Goal: Transaction & Acquisition: Purchase product/service

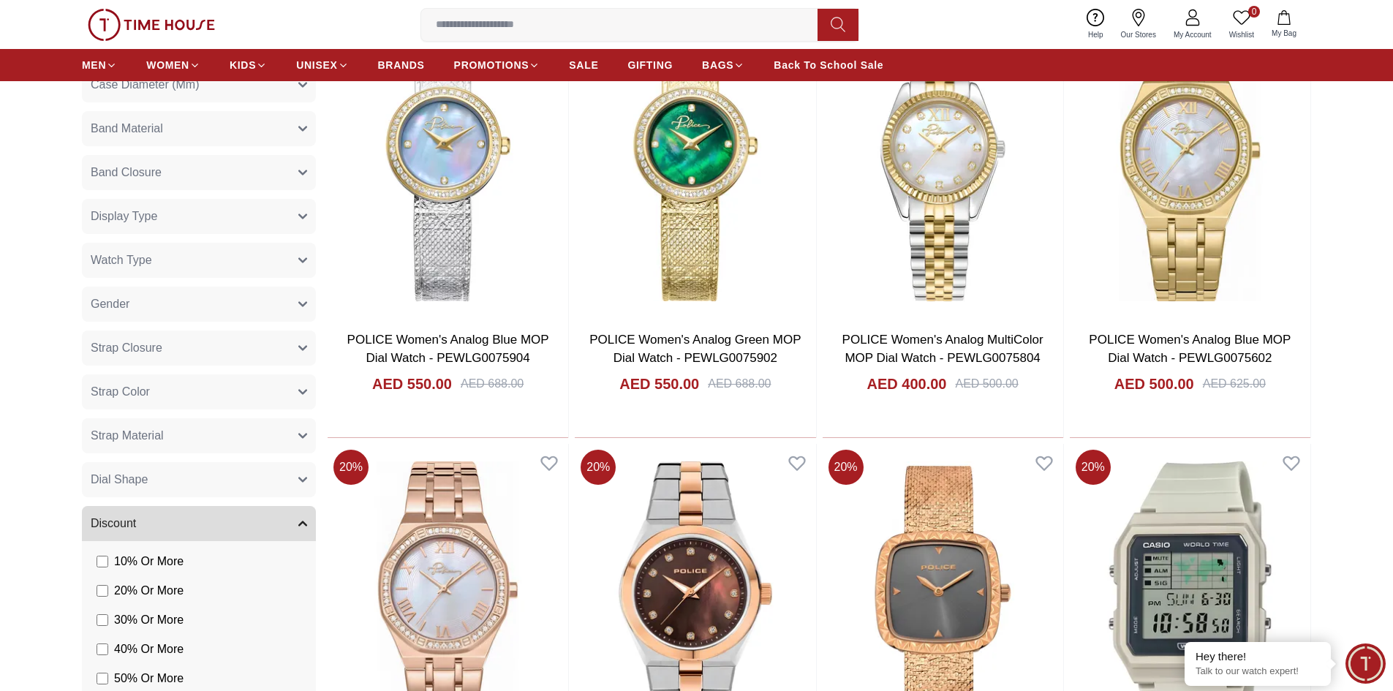
scroll to position [658, 0]
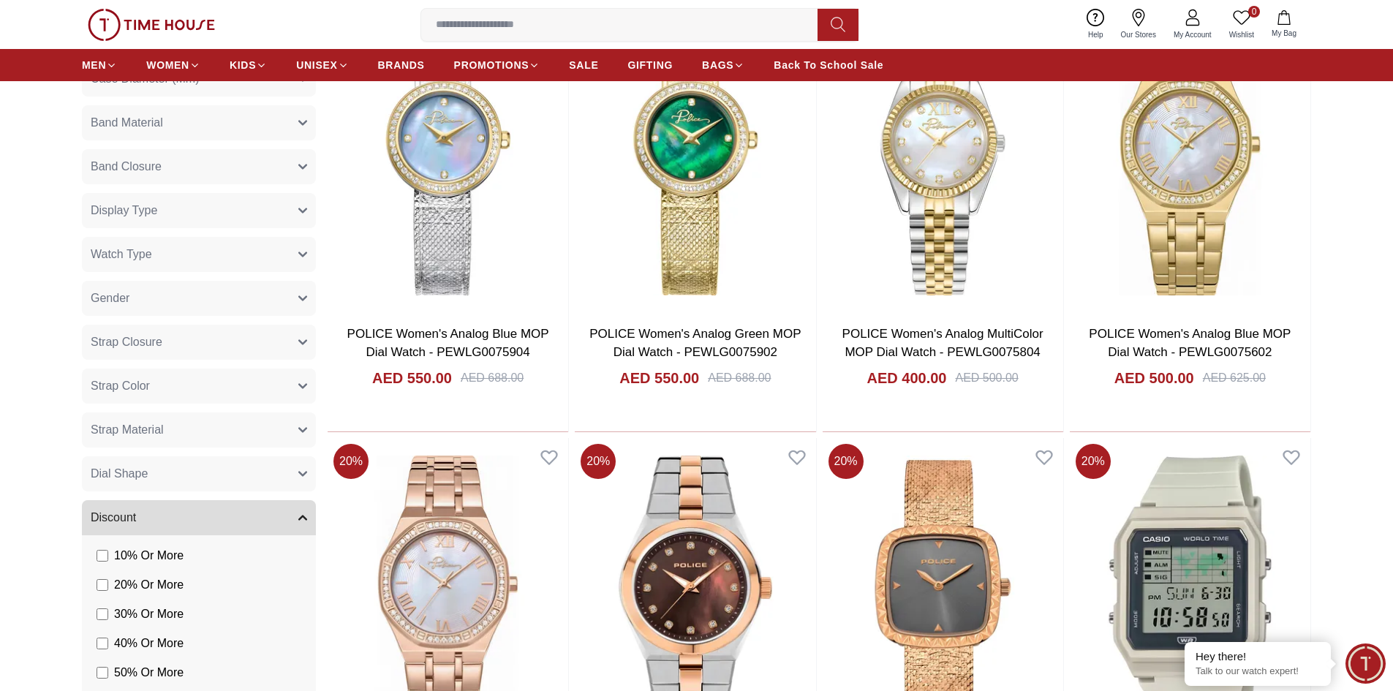
click at [238, 307] on button "Gender" at bounding box center [199, 298] width 234 height 35
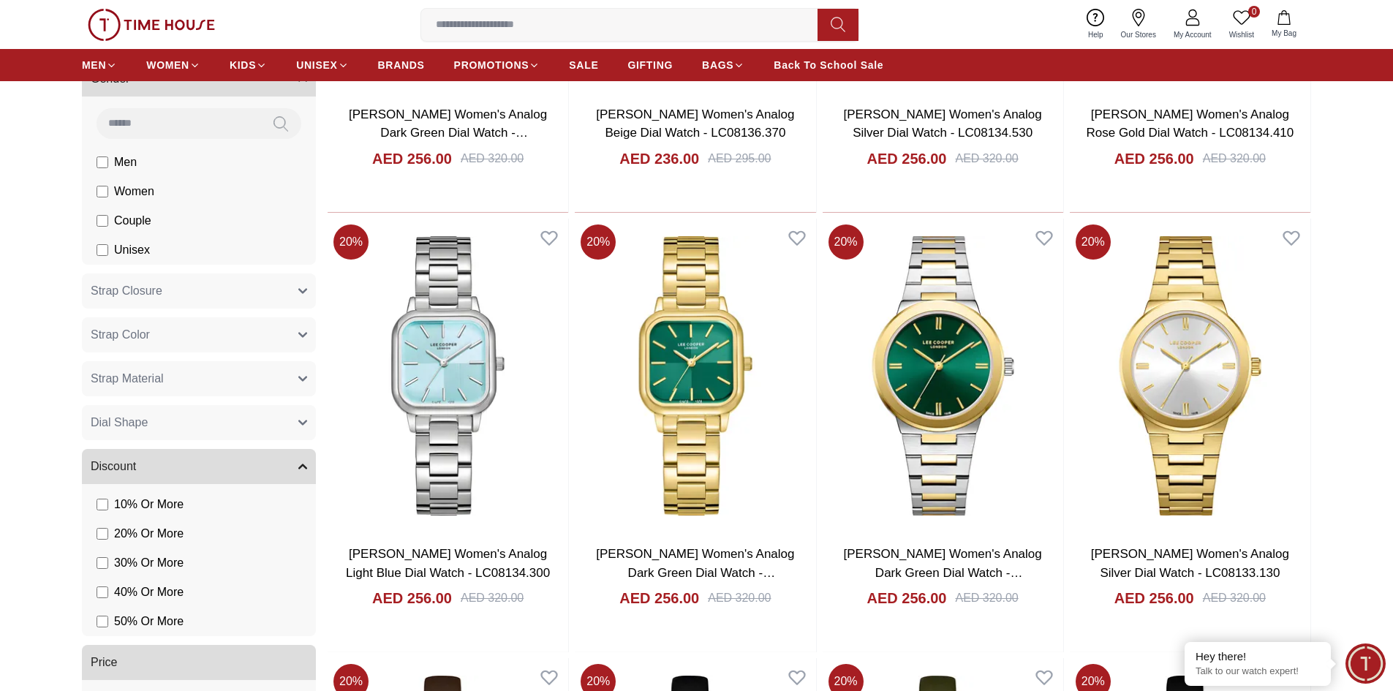
scroll to position [1023, 0]
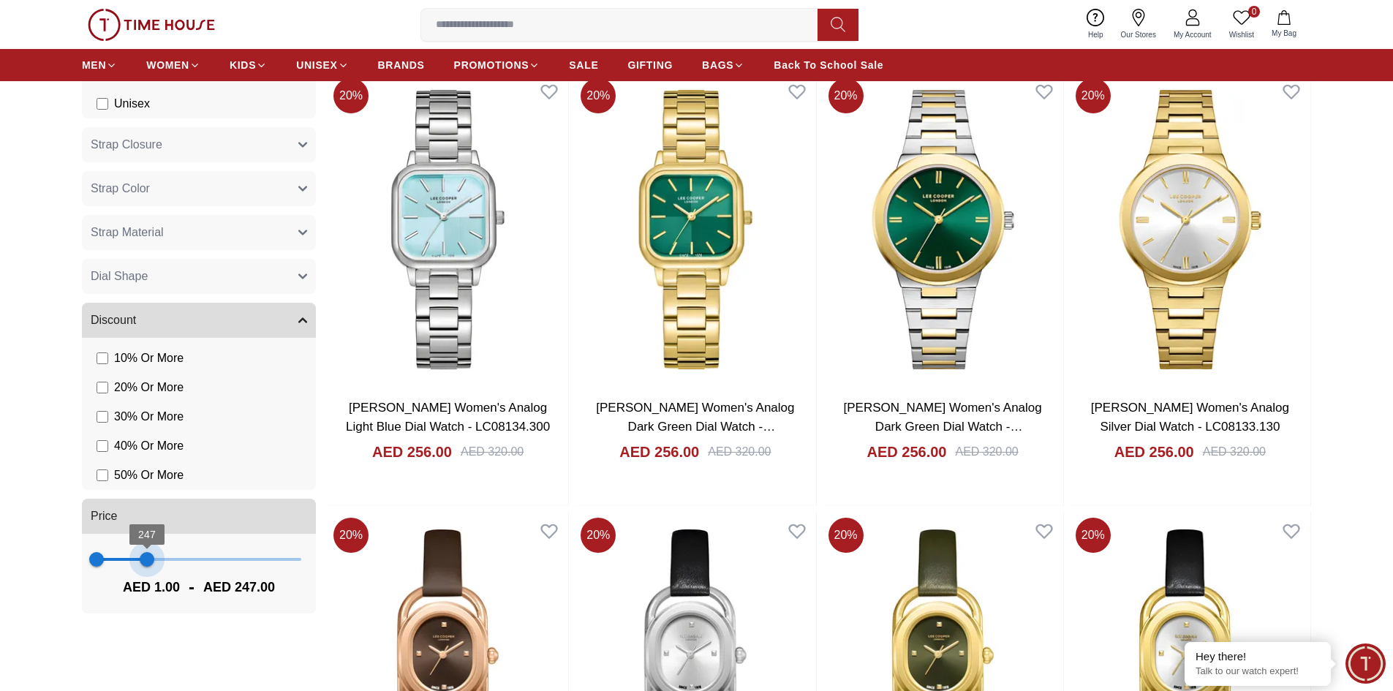
type input "***"
drag, startPoint x: 300, startPoint y: 562, endPoint x: 148, endPoint y: 564, distance: 152.8
click at [148, 564] on span "251" at bounding box center [147, 559] width 15 height 15
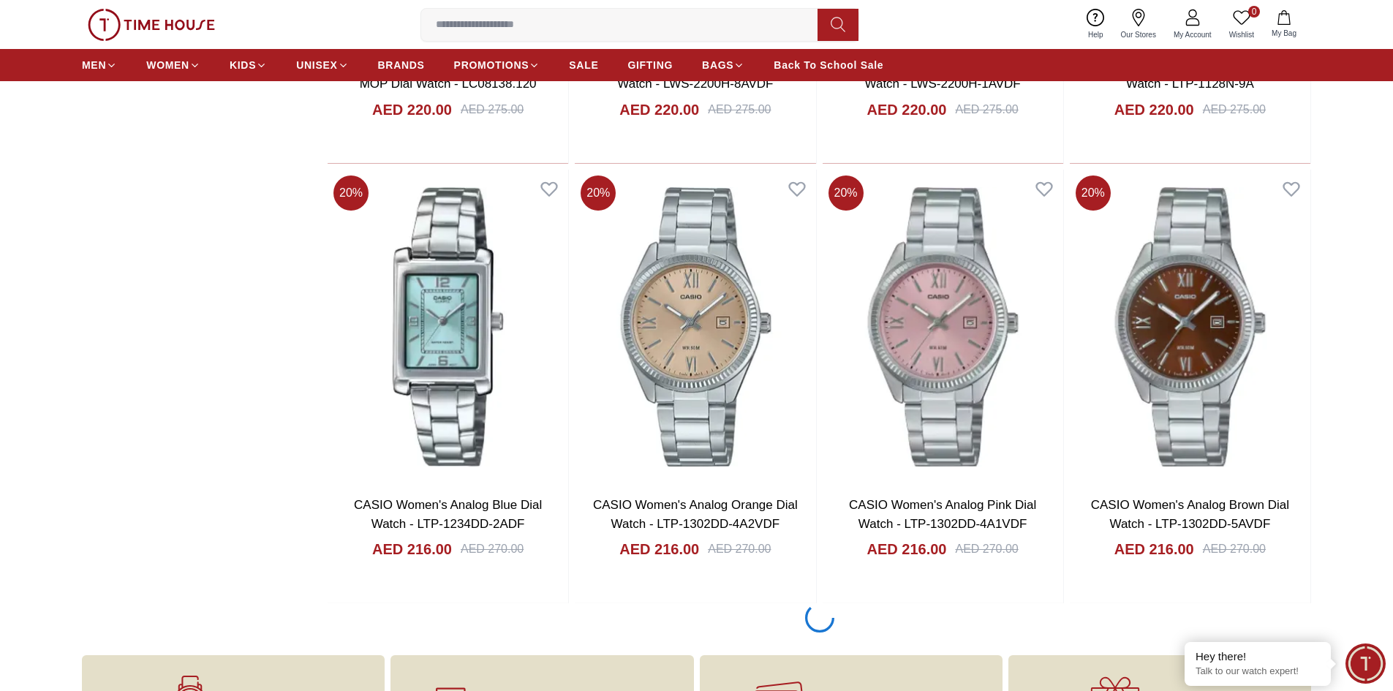
scroll to position [1879, 0]
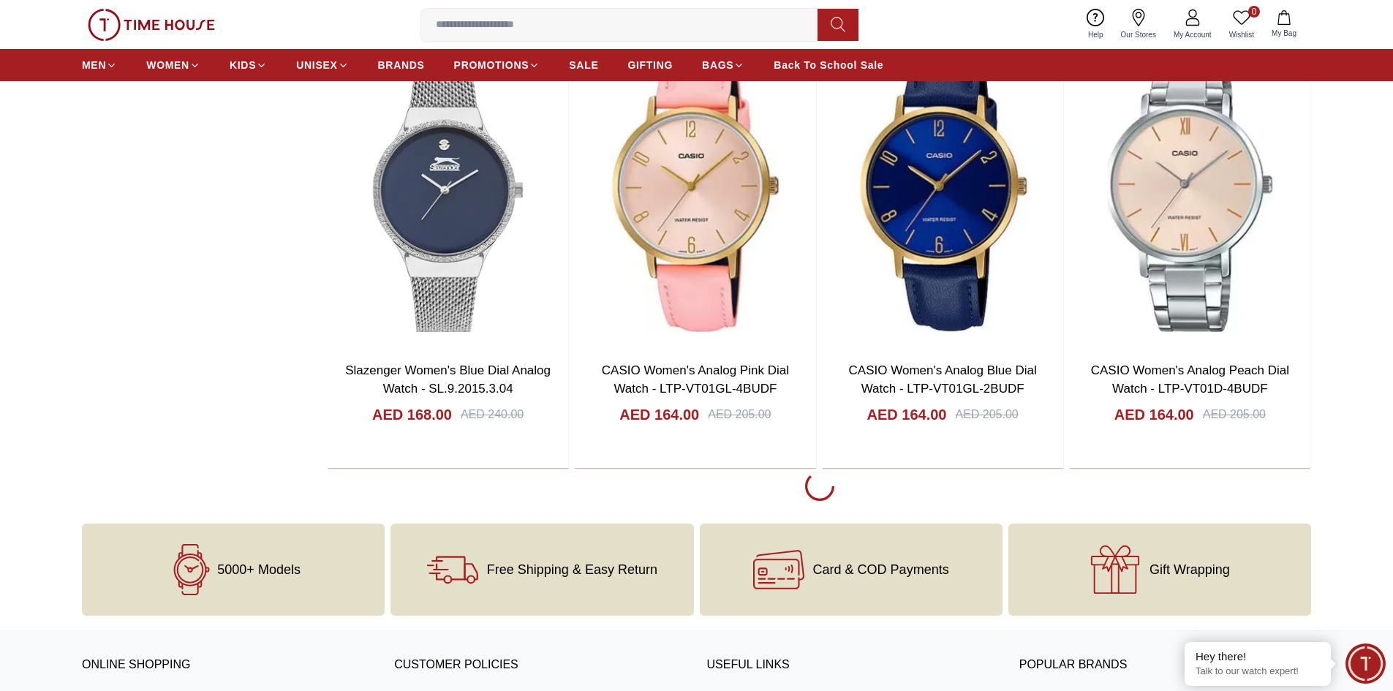
scroll to position [6338, 0]
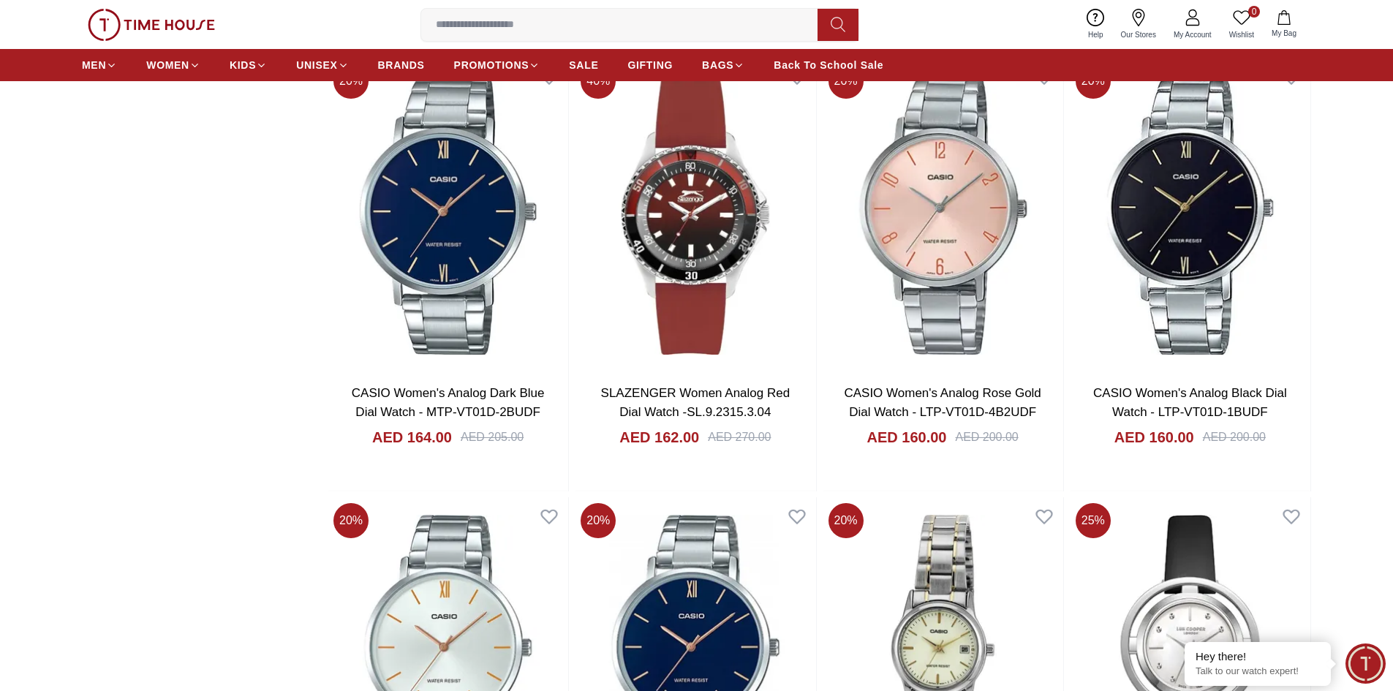
scroll to position [6777, 0]
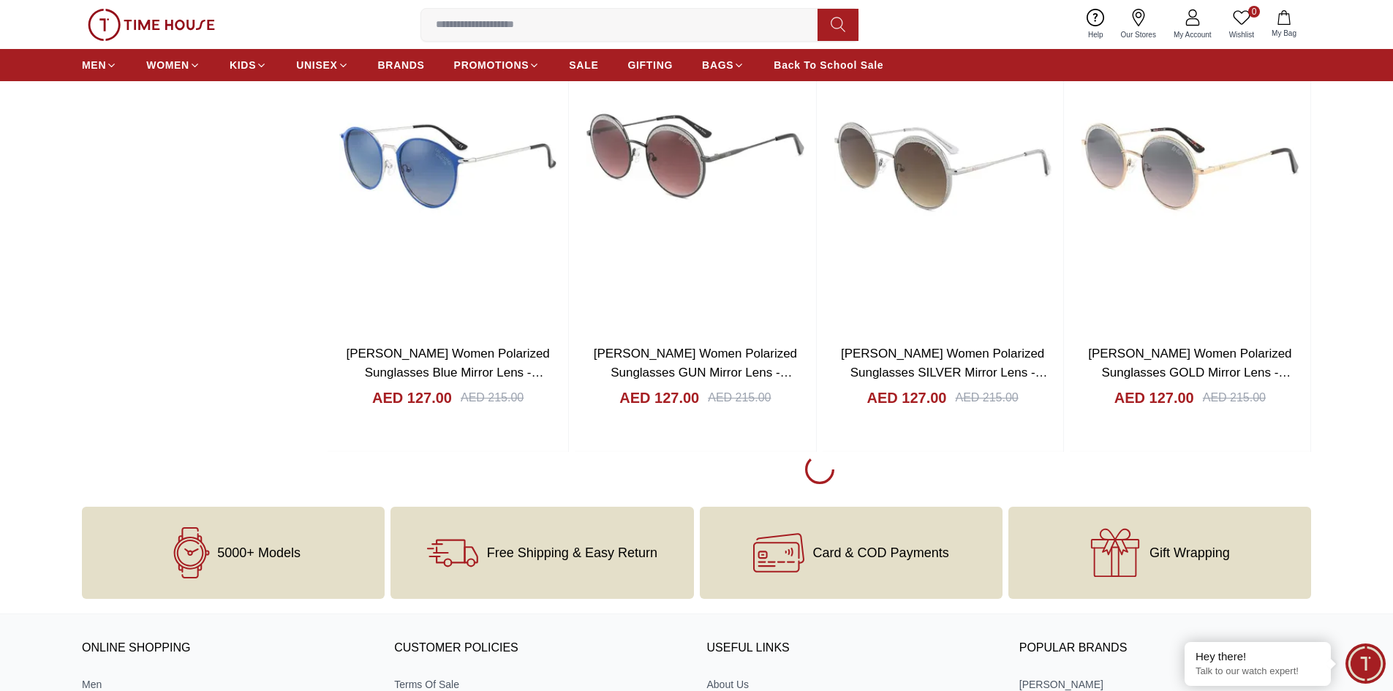
scroll to position [10797, 0]
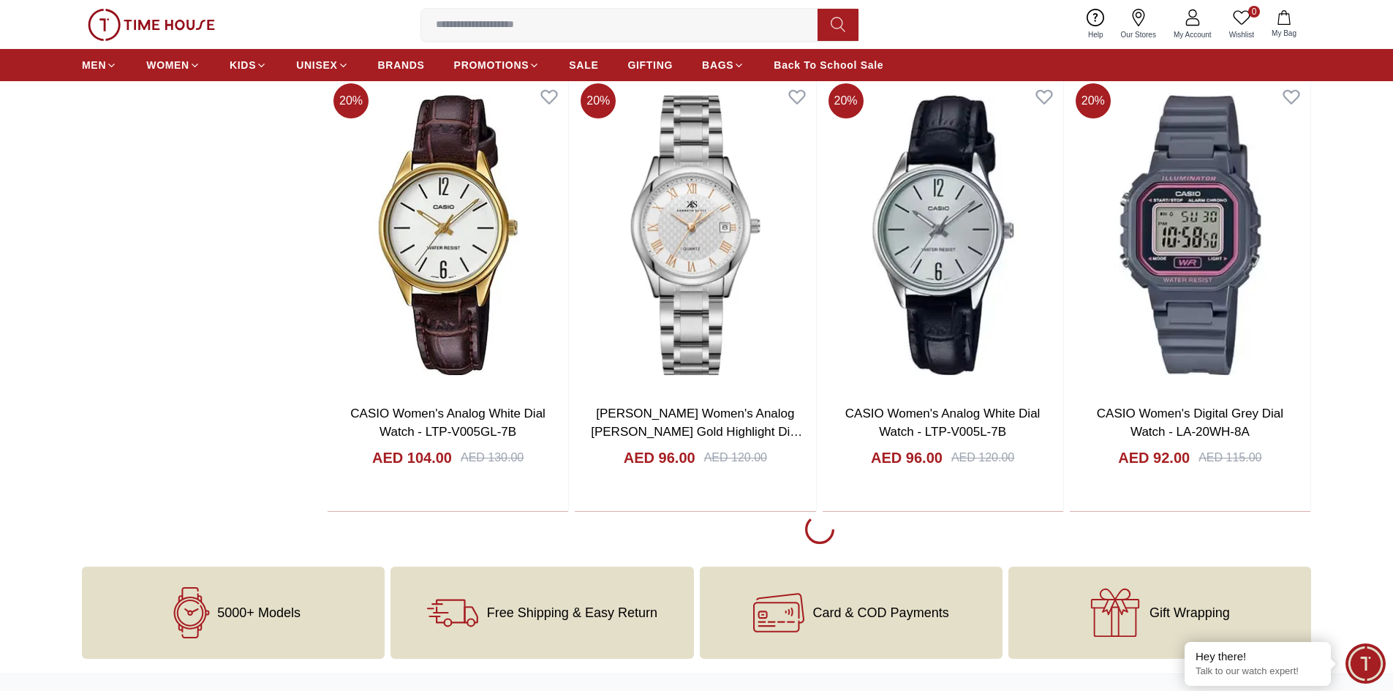
scroll to position [15256, 0]
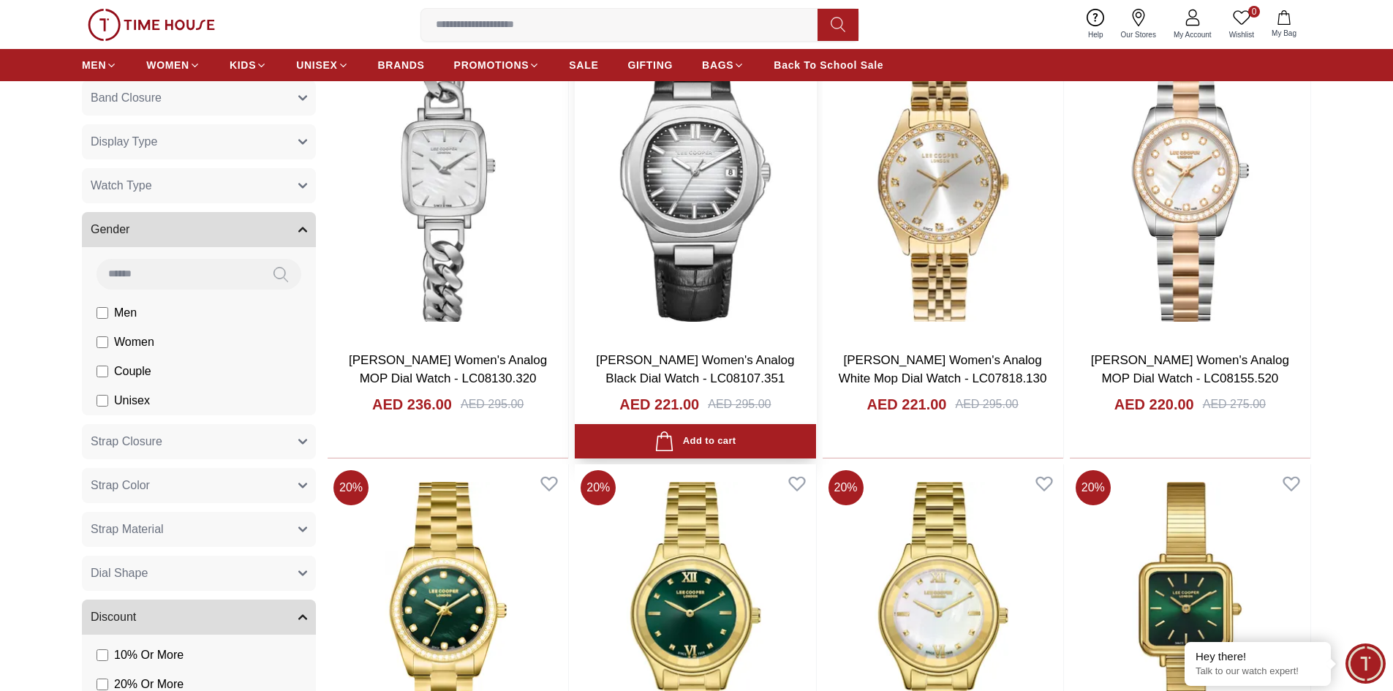
scroll to position [658, 0]
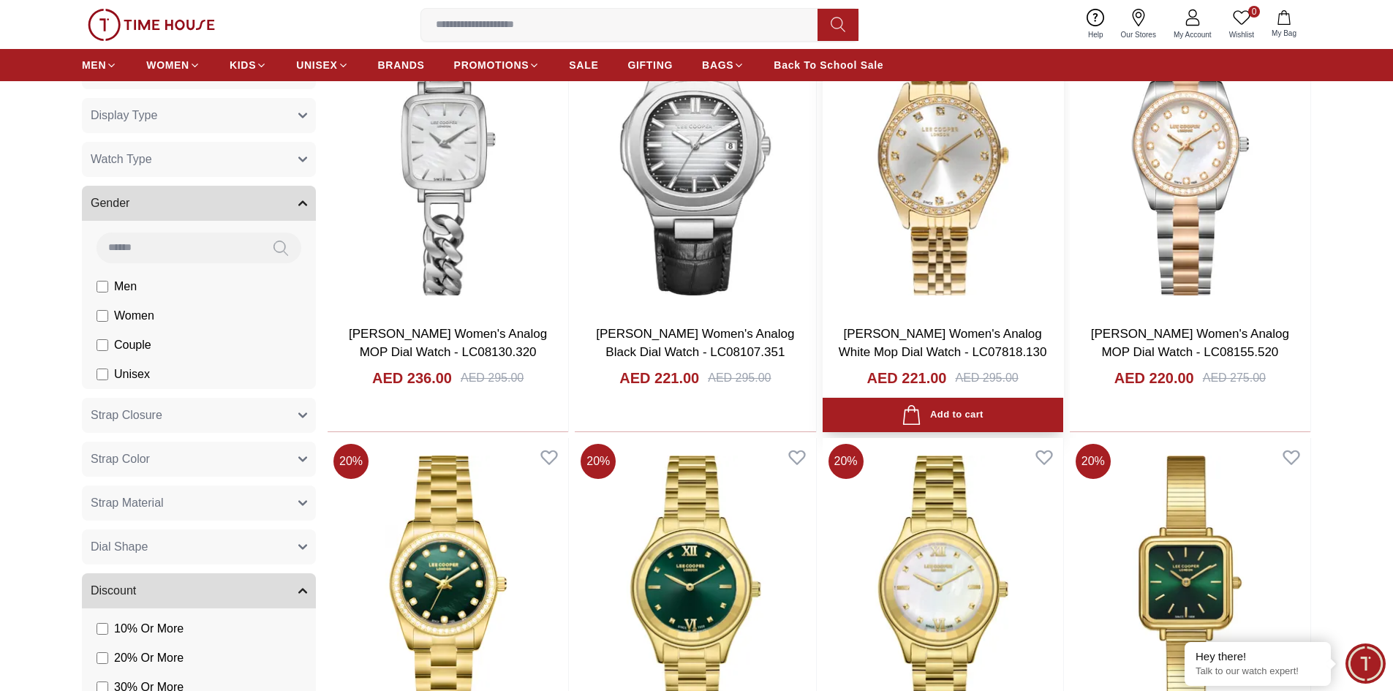
click at [912, 224] on img at bounding box center [942, 155] width 241 height 314
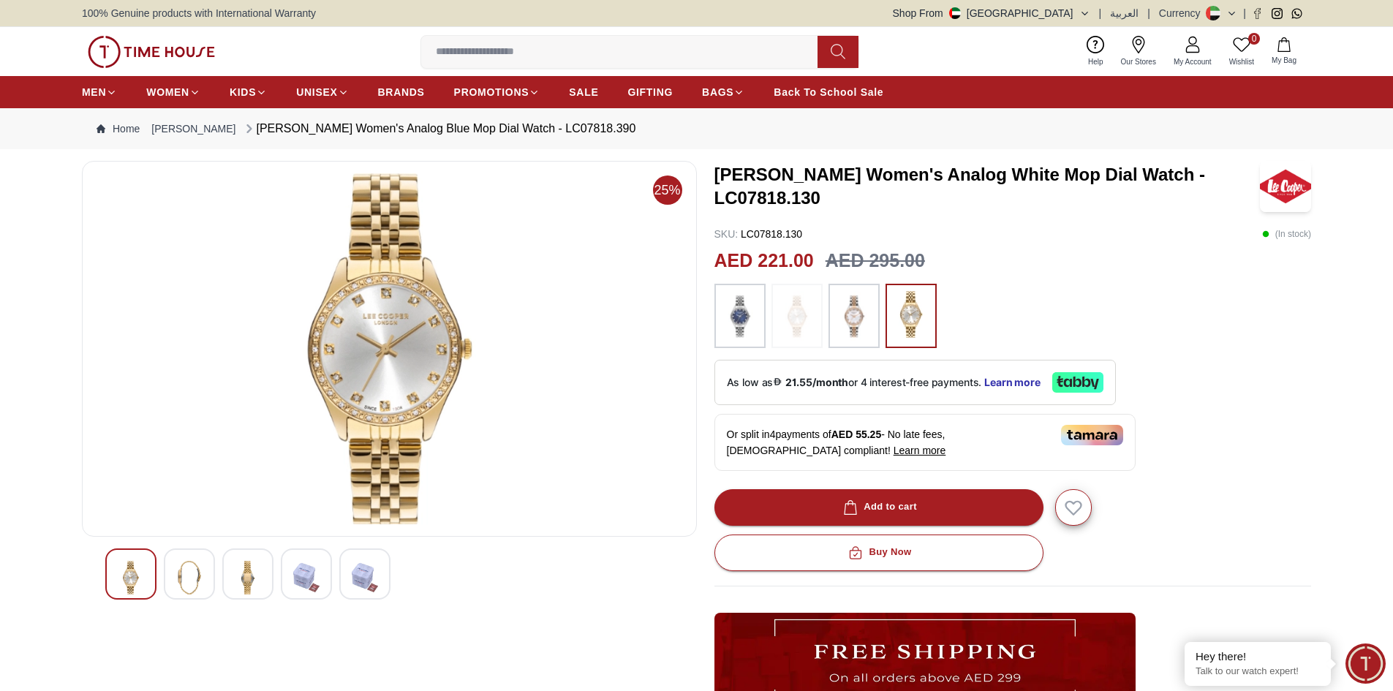
click at [848, 313] on img at bounding box center [854, 316] width 37 height 50
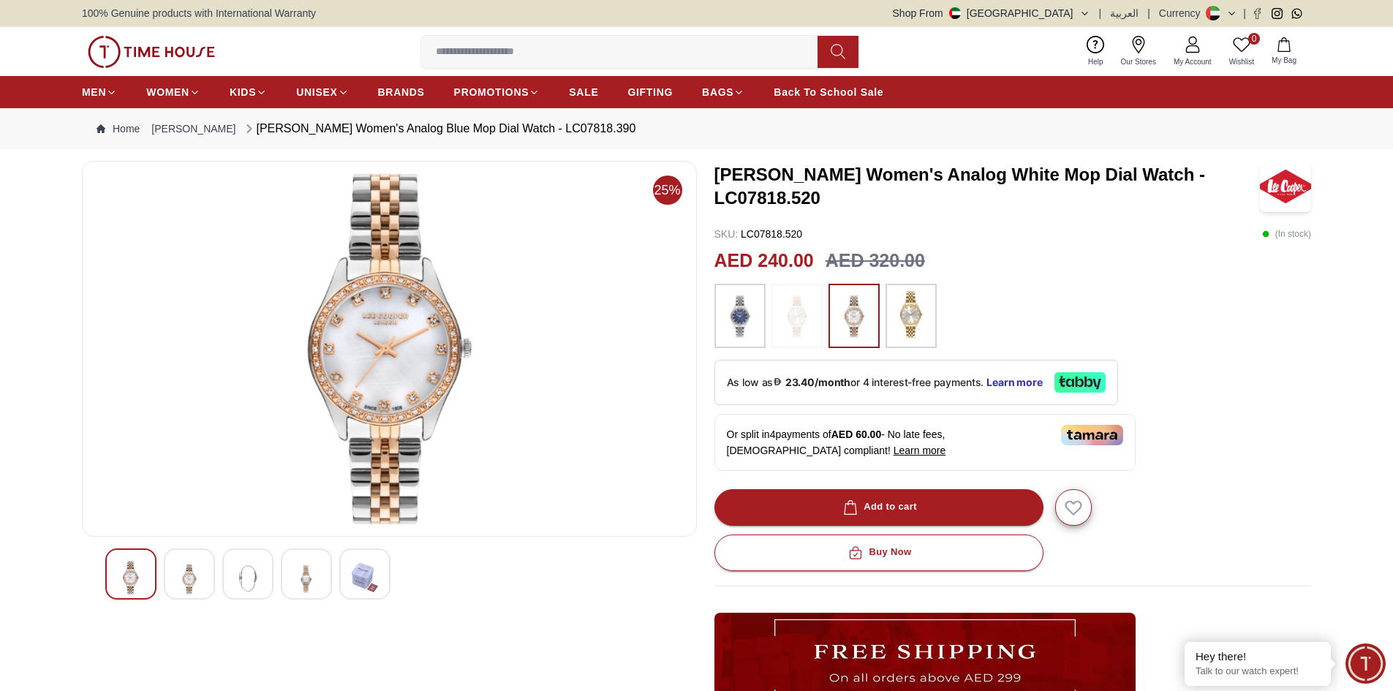
click at [904, 313] on img at bounding box center [911, 314] width 37 height 47
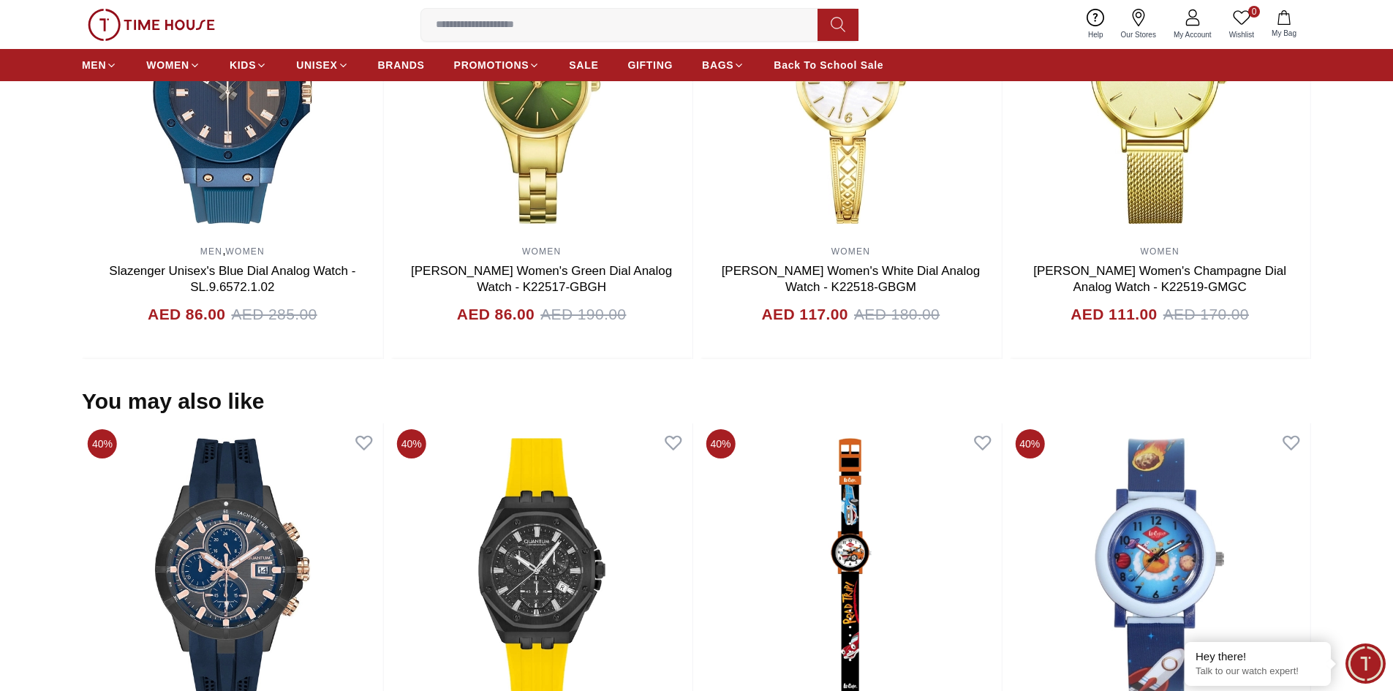
scroll to position [877, 0]
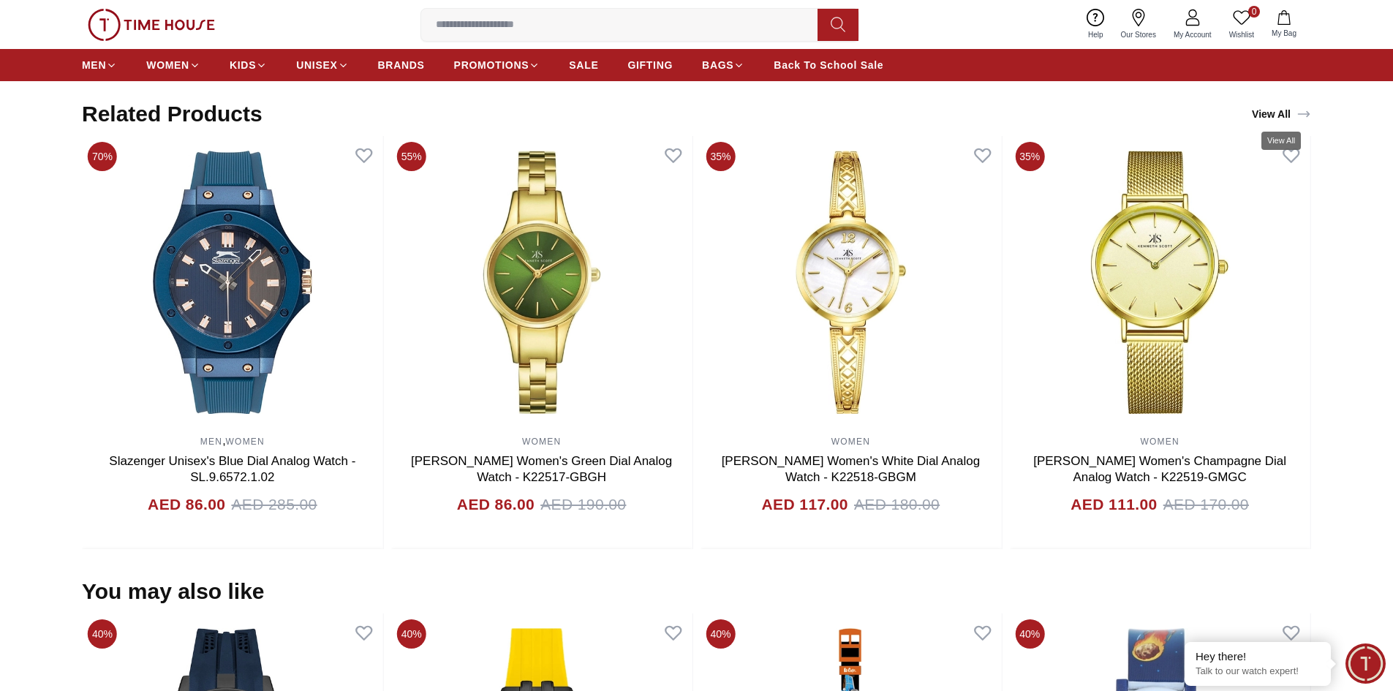
click at [1268, 116] on link "View All" at bounding box center [1281, 114] width 65 height 20
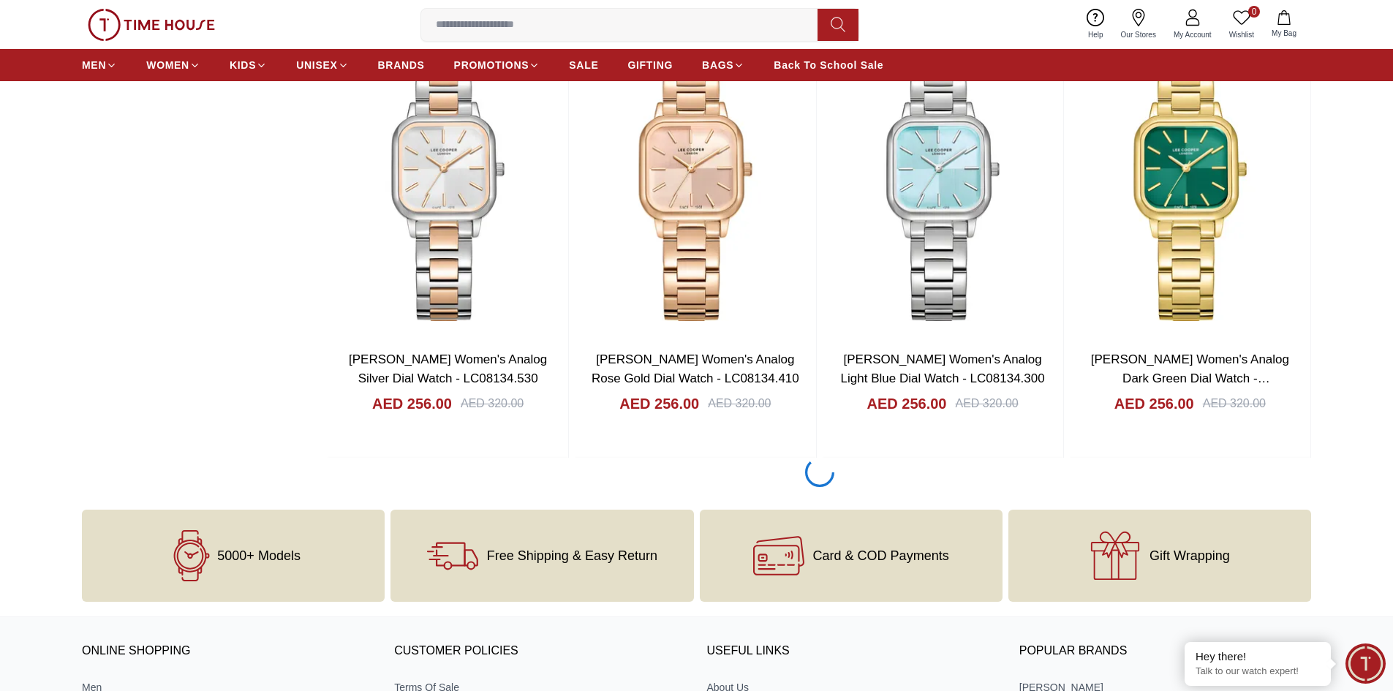
scroll to position [1974, 0]
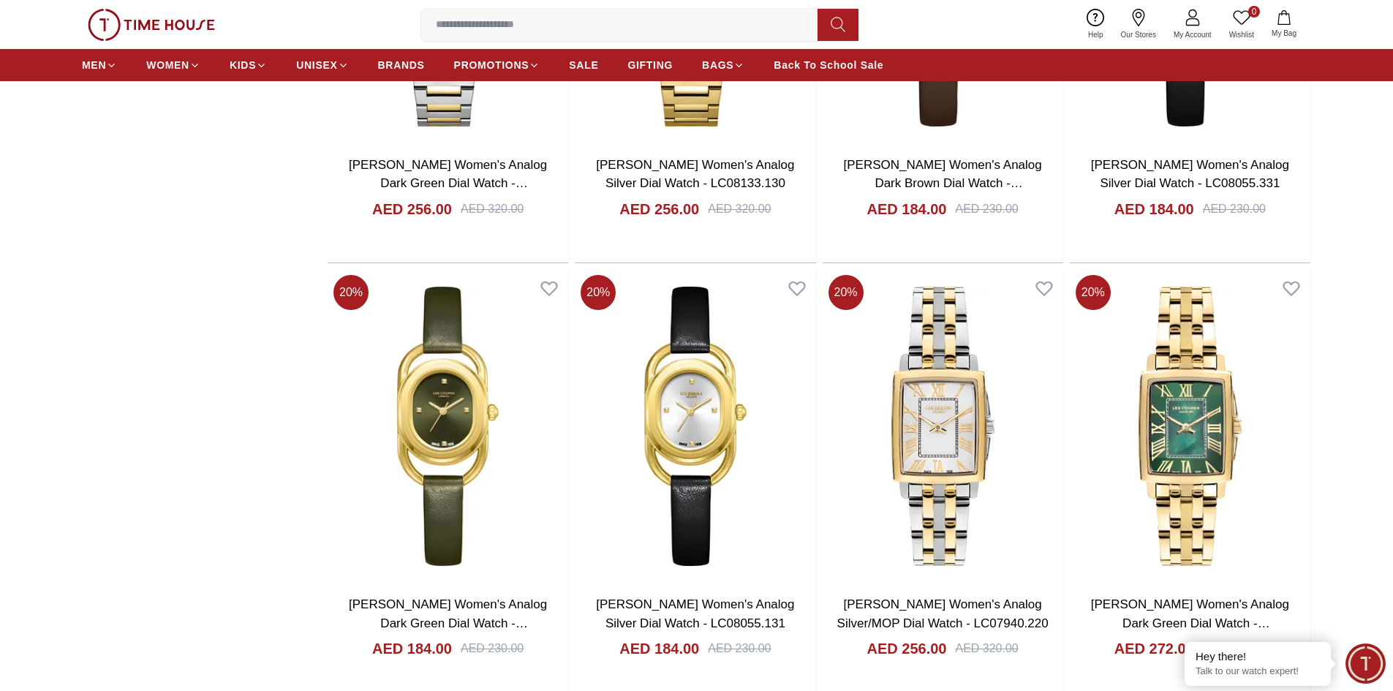
scroll to position [2632, 0]
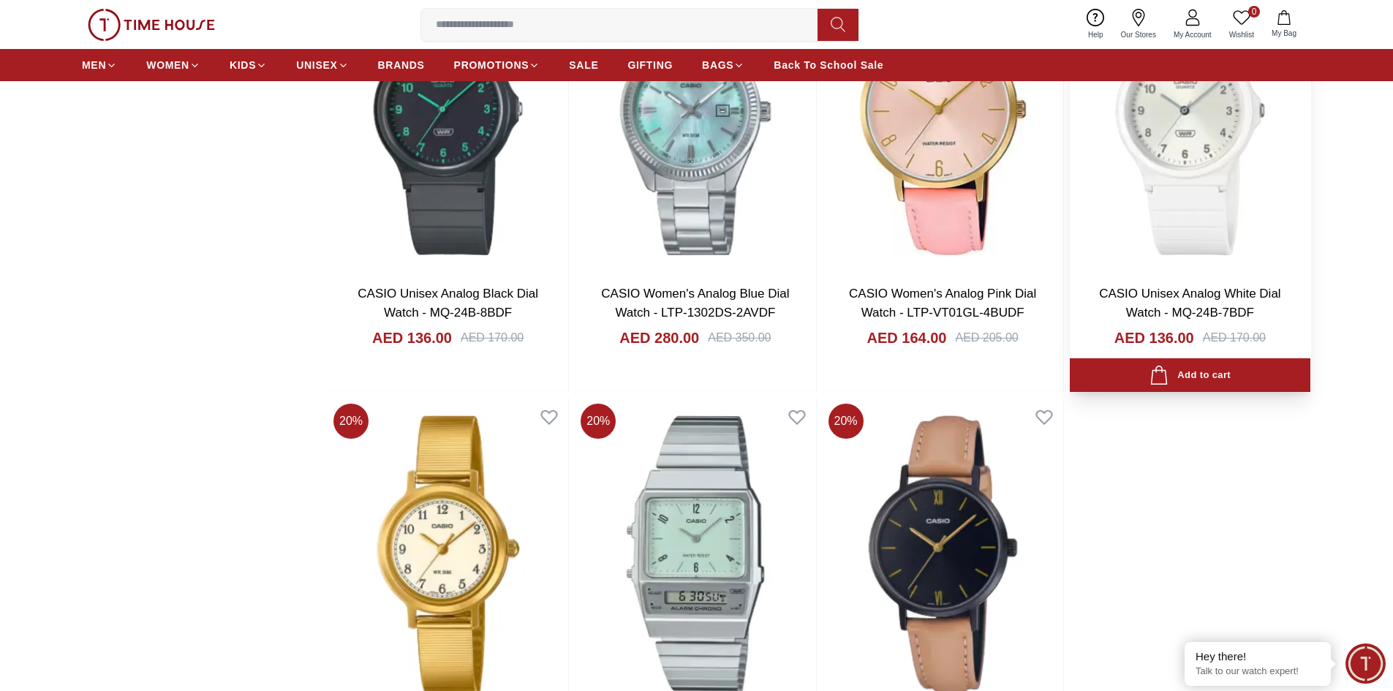
scroll to position [6214, 0]
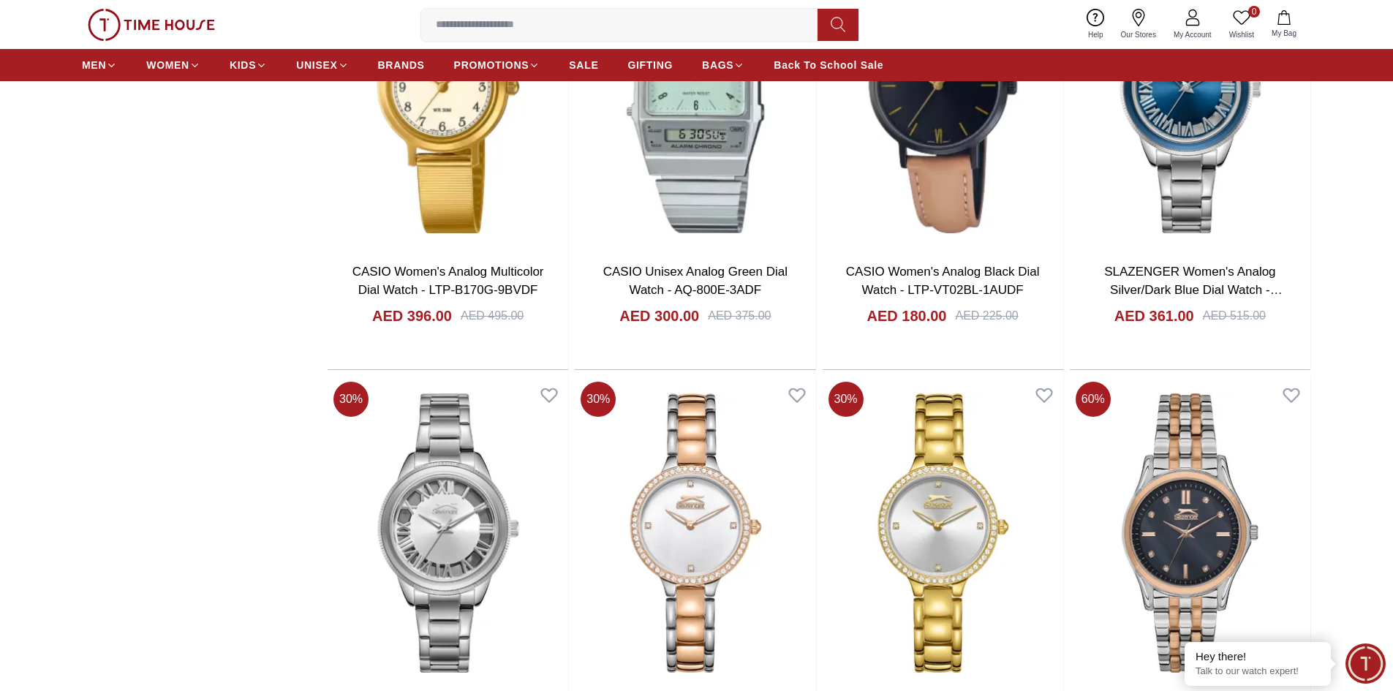
scroll to position [6945, 0]
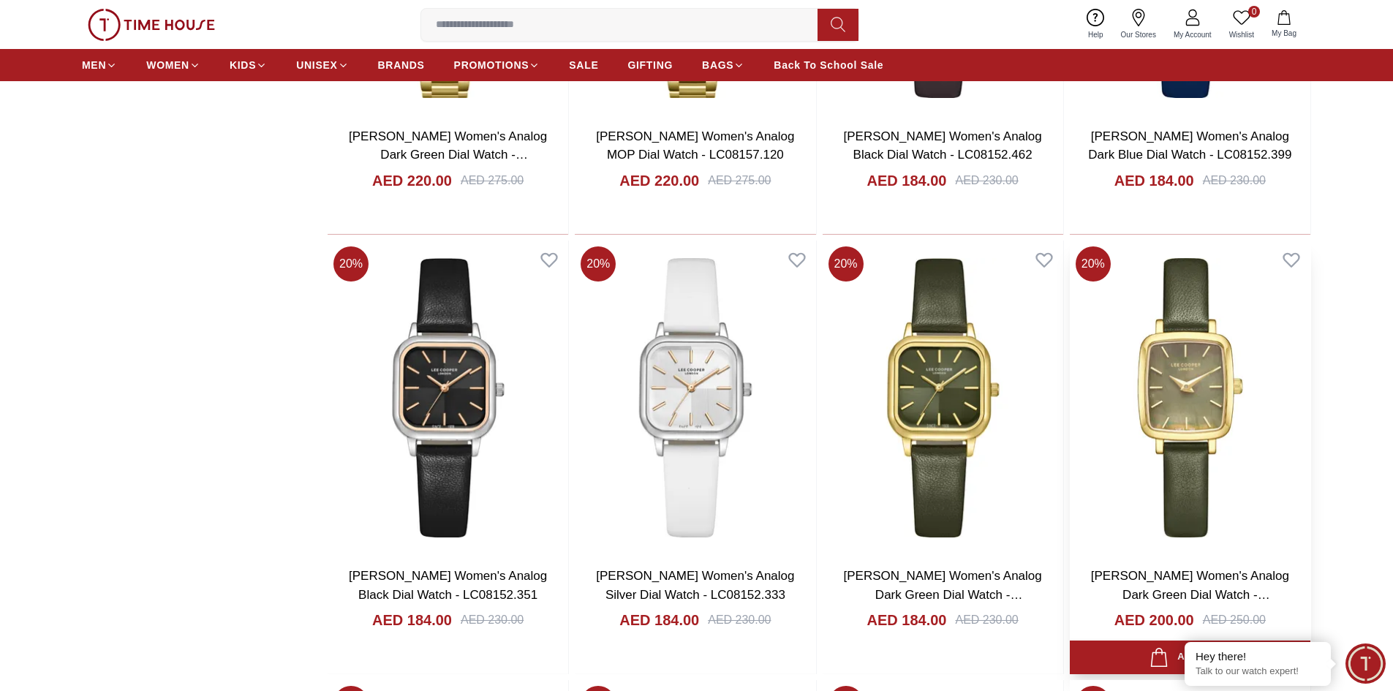
scroll to position [7456, 0]
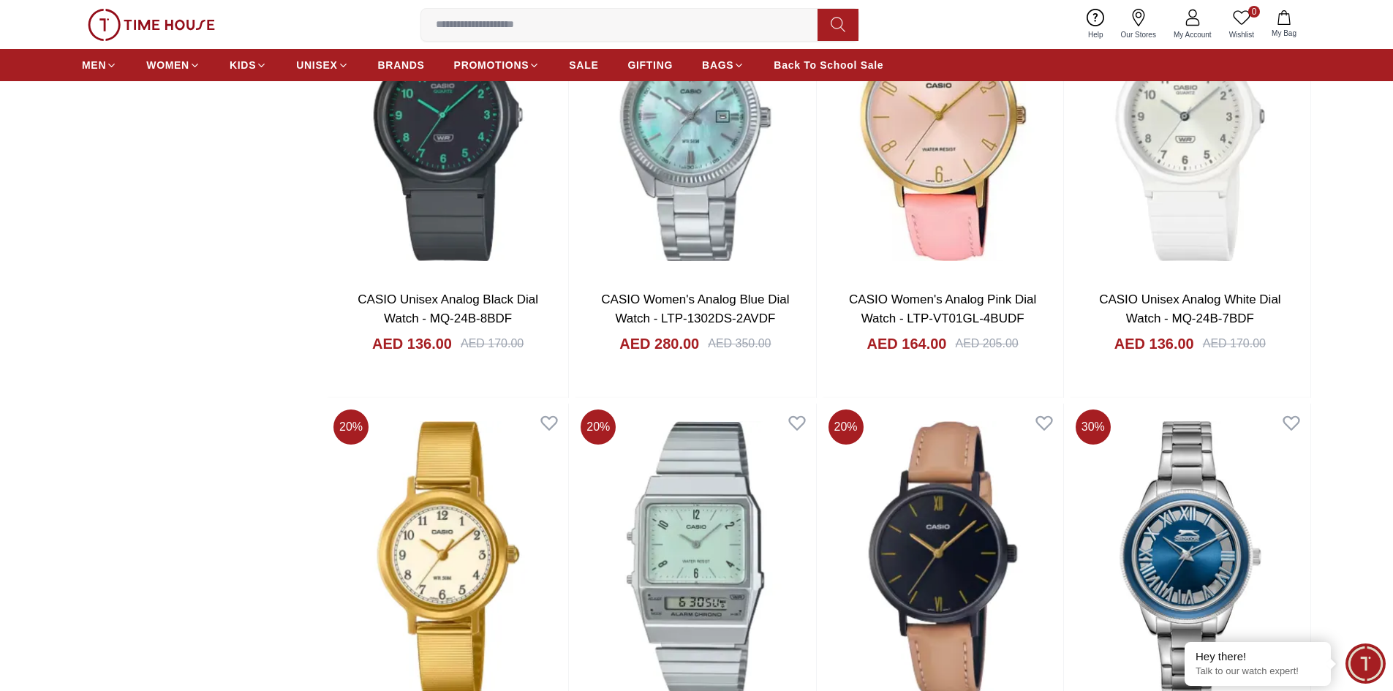
scroll to position [5650, 0]
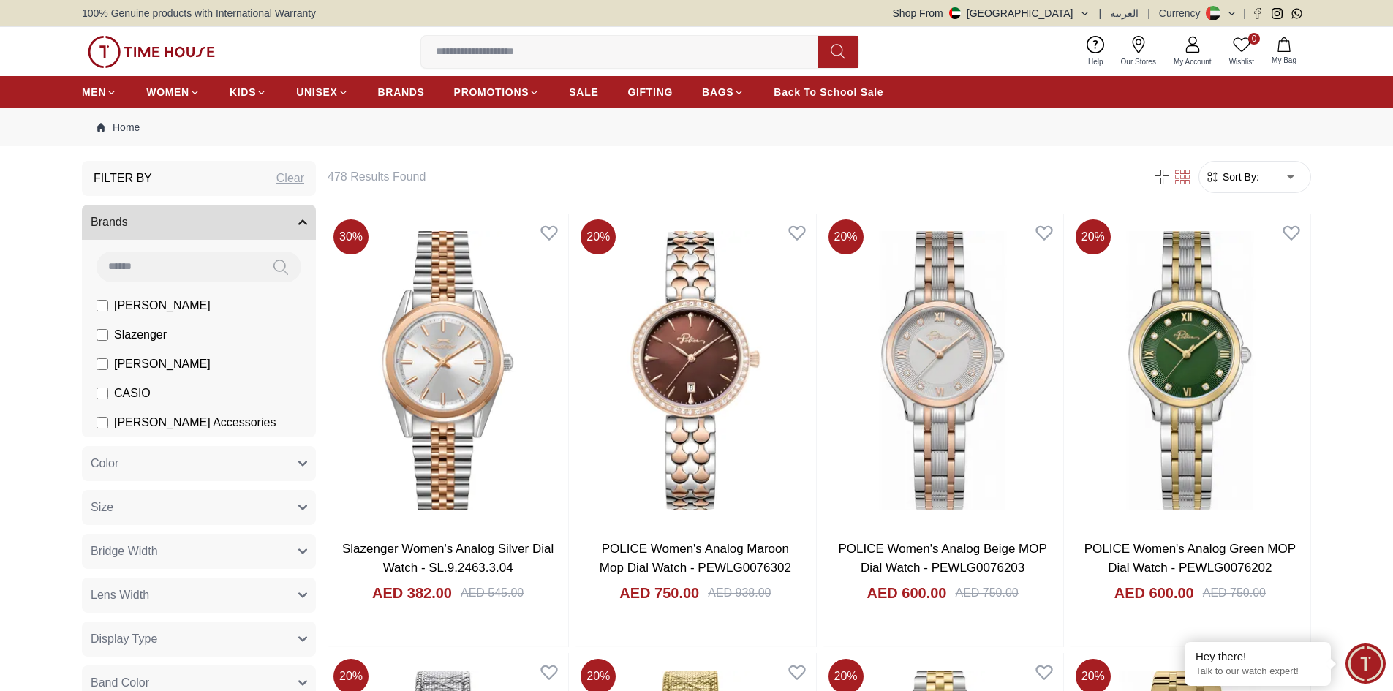
scroll to position [1974, 0]
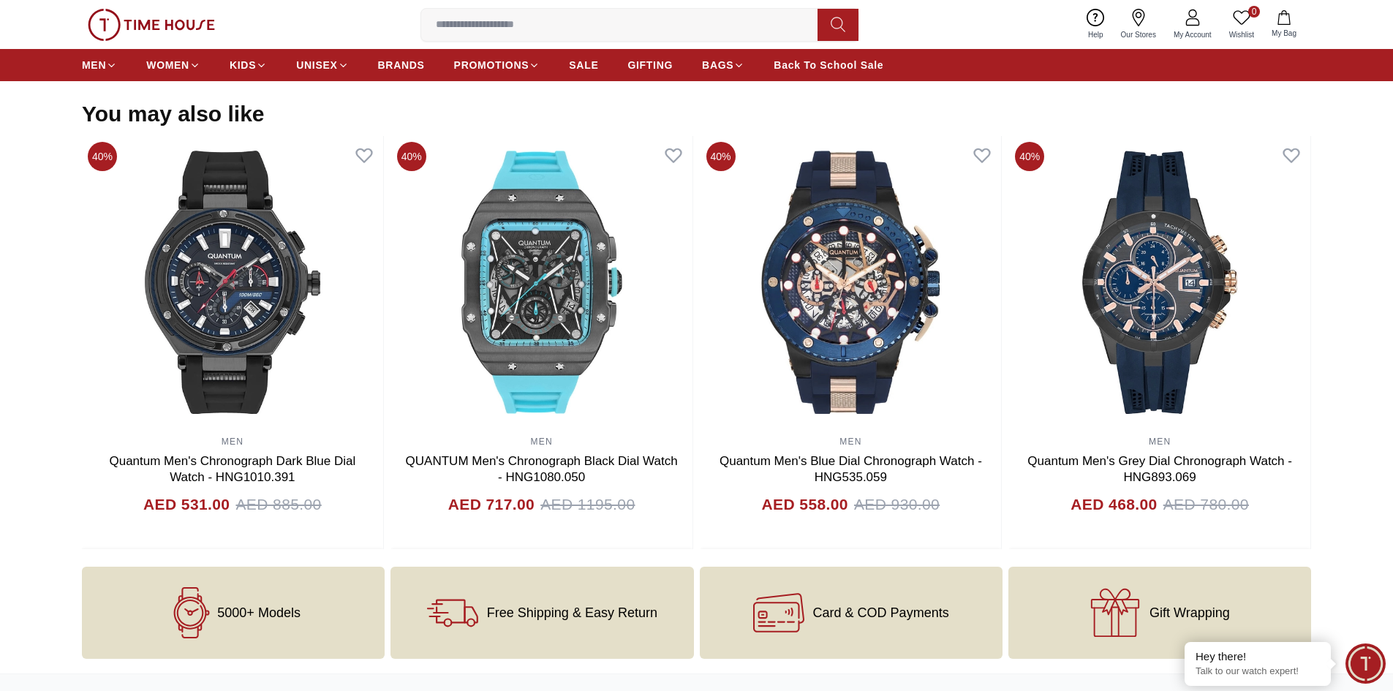
scroll to position [923, 0]
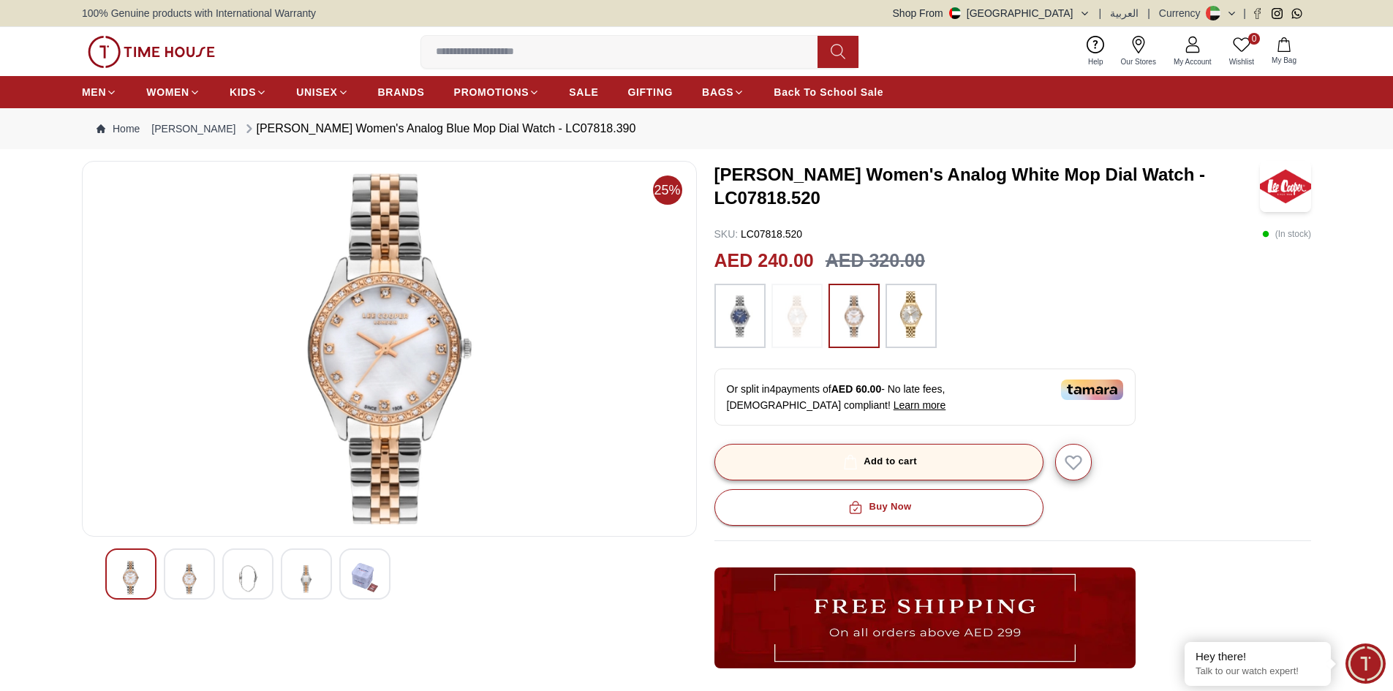
click at [910, 460] on div "Add to cart" at bounding box center [878, 461] width 77 height 17
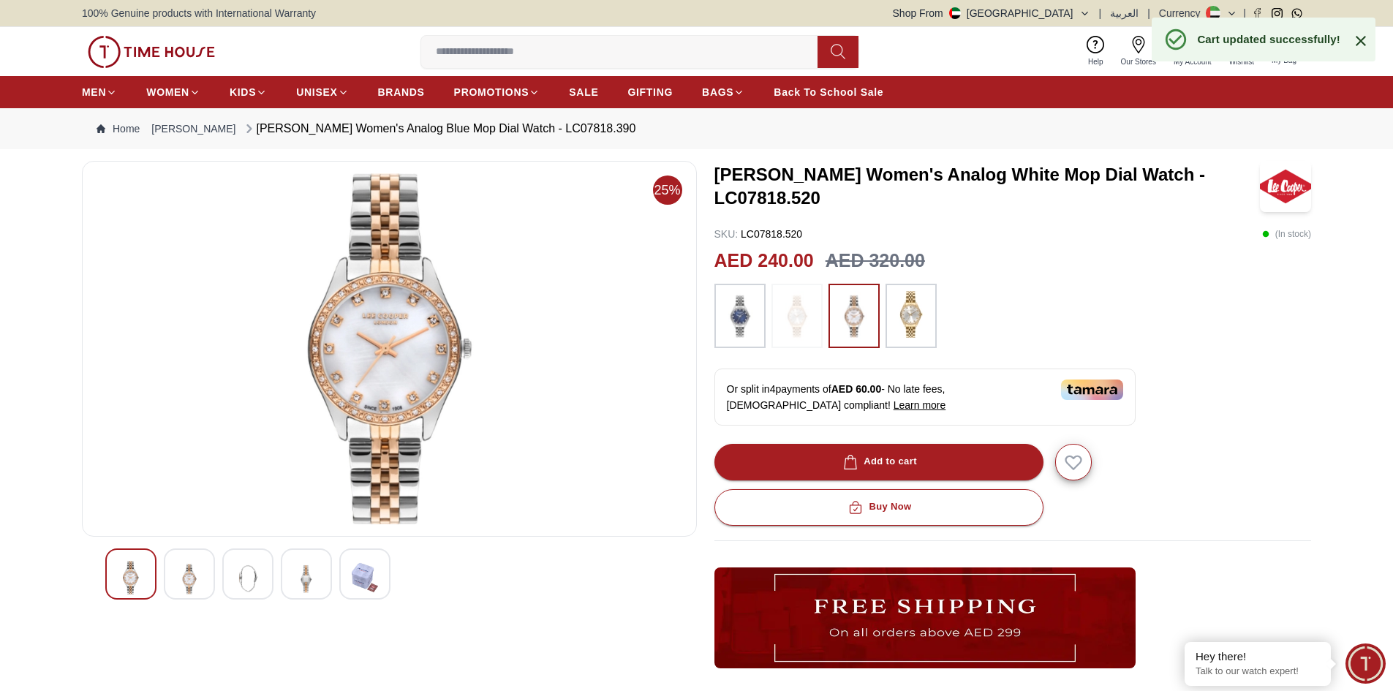
click at [1365, 45] on icon at bounding box center [1360, 41] width 10 height 10
click at [1289, 49] on icon "button" at bounding box center [1283, 44] width 15 height 15
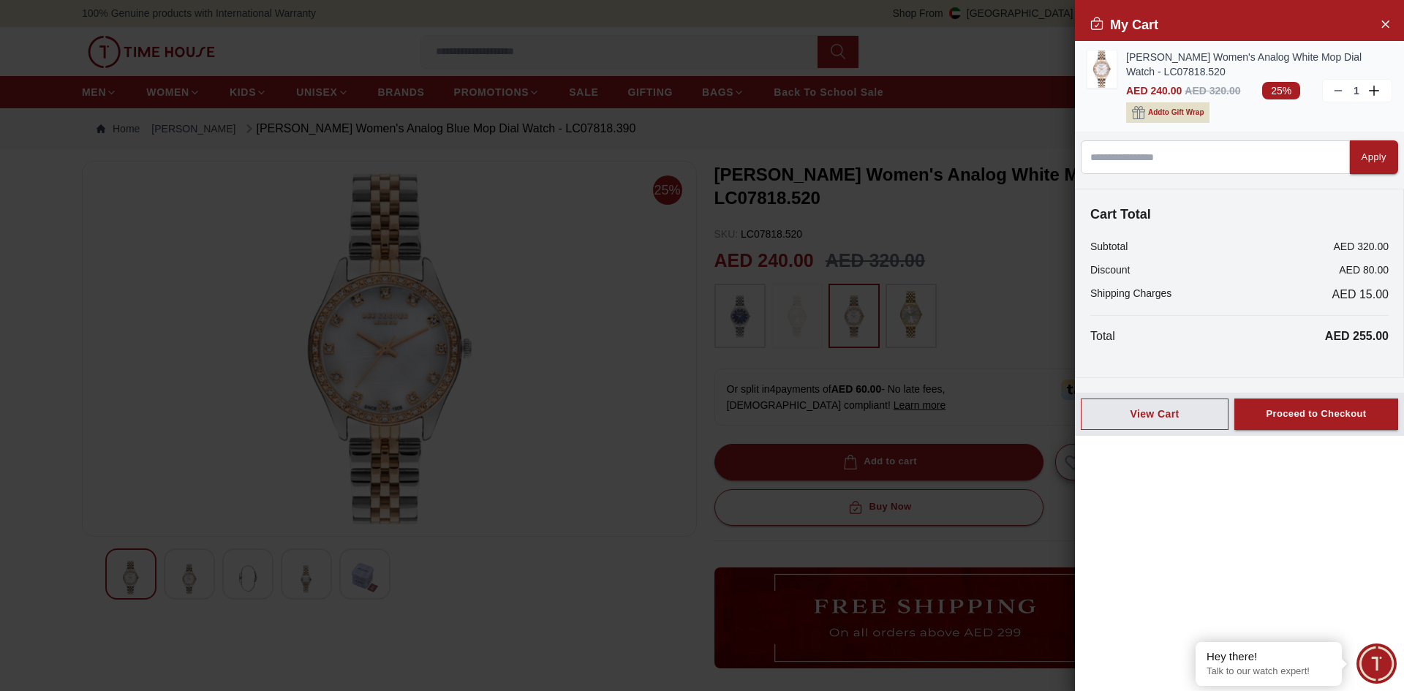
click at [1202, 111] on span "Add to Gift Wrap" at bounding box center [1176, 112] width 56 height 15
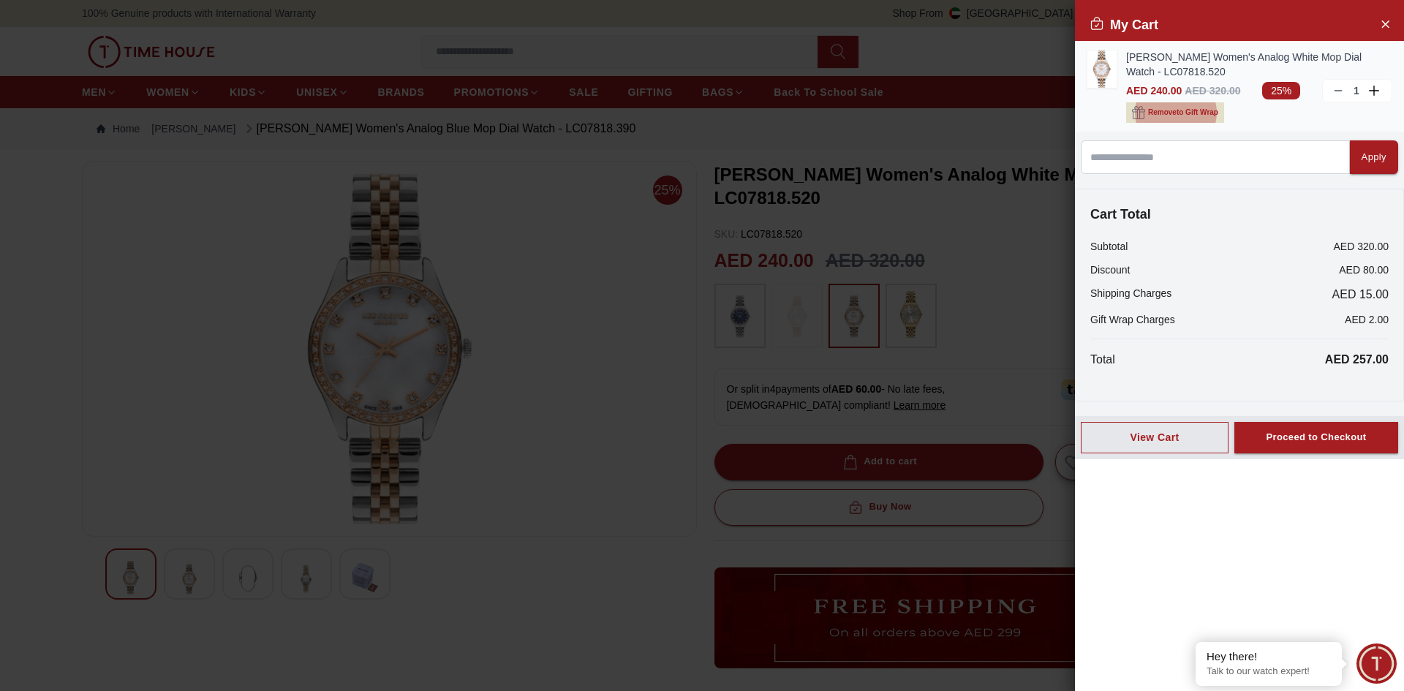
click at [1200, 113] on span "Remove to Gift Wrap" at bounding box center [1183, 112] width 70 height 15
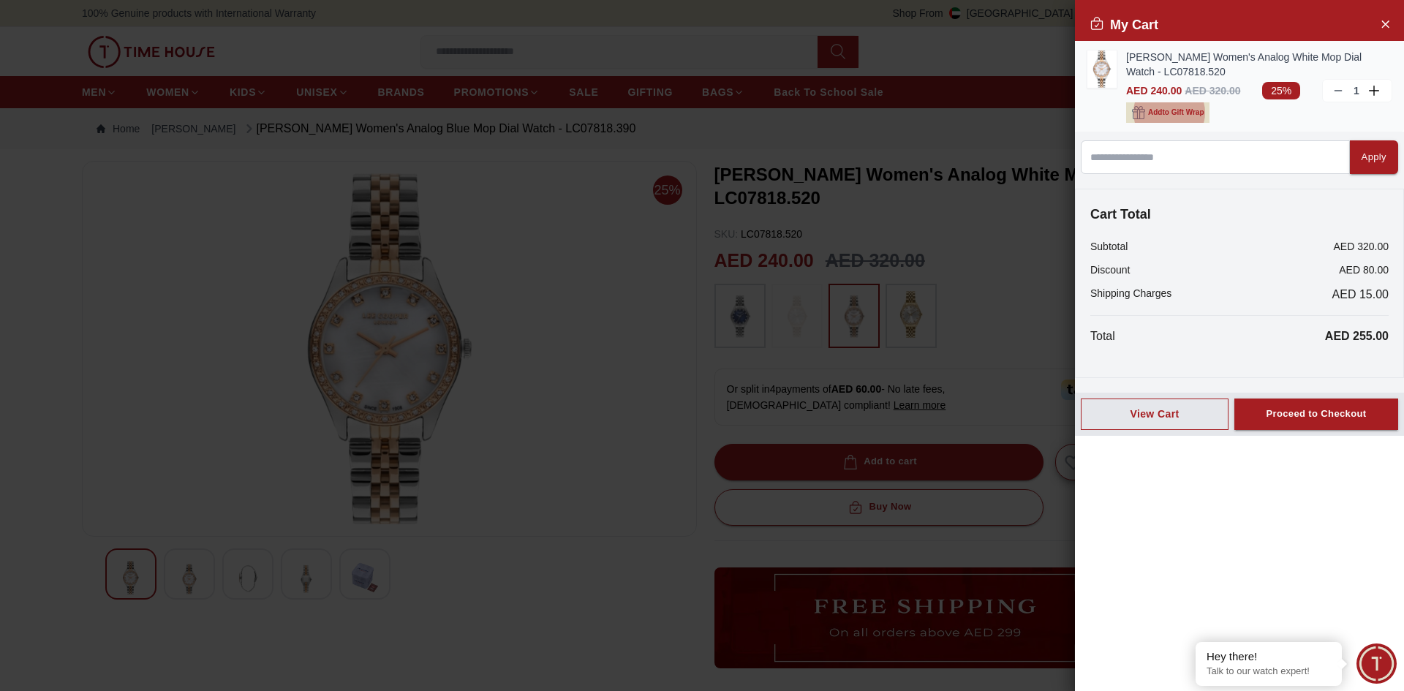
click at [1197, 114] on span "Add to Gift Wrap" at bounding box center [1176, 112] width 56 height 15
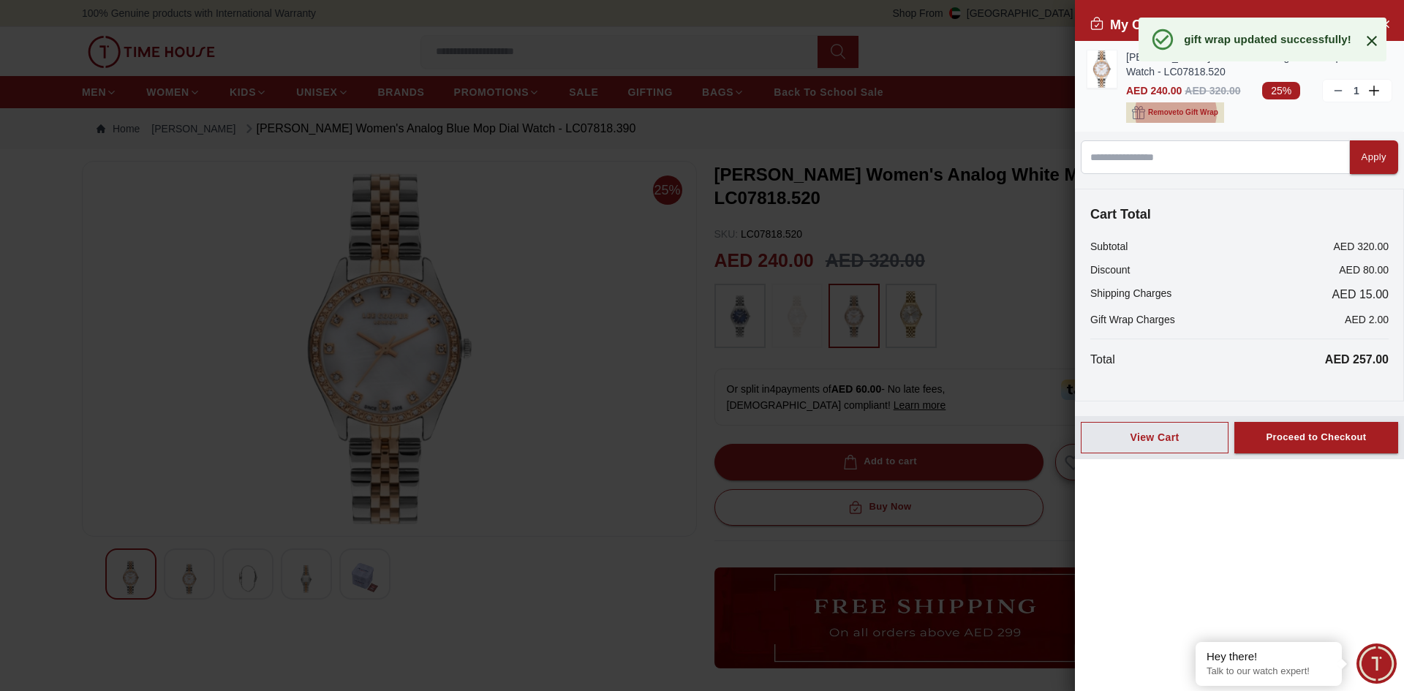
click at [1197, 114] on span "Remove to Gift Wrap" at bounding box center [1183, 112] width 70 height 15
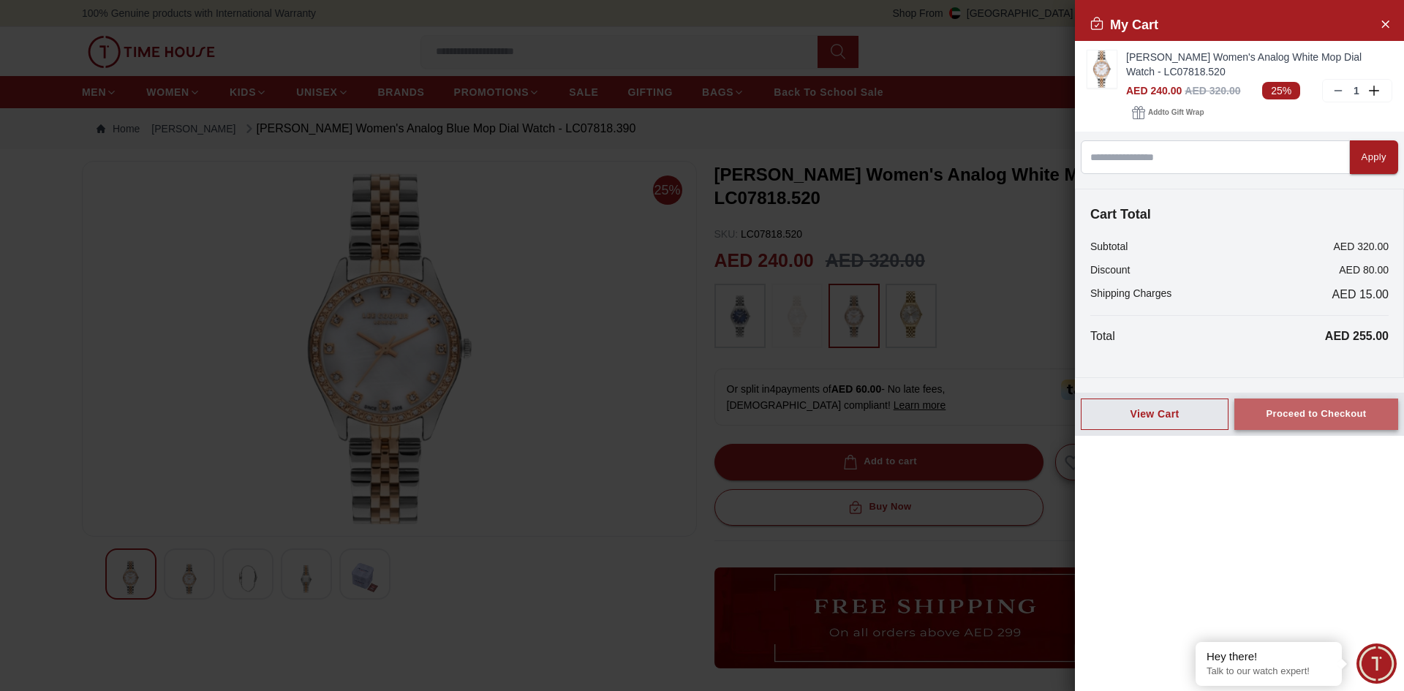
click at [1319, 414] on div "Proceed to Checkout" at bounding box center [1315, 414] width 100 height 17
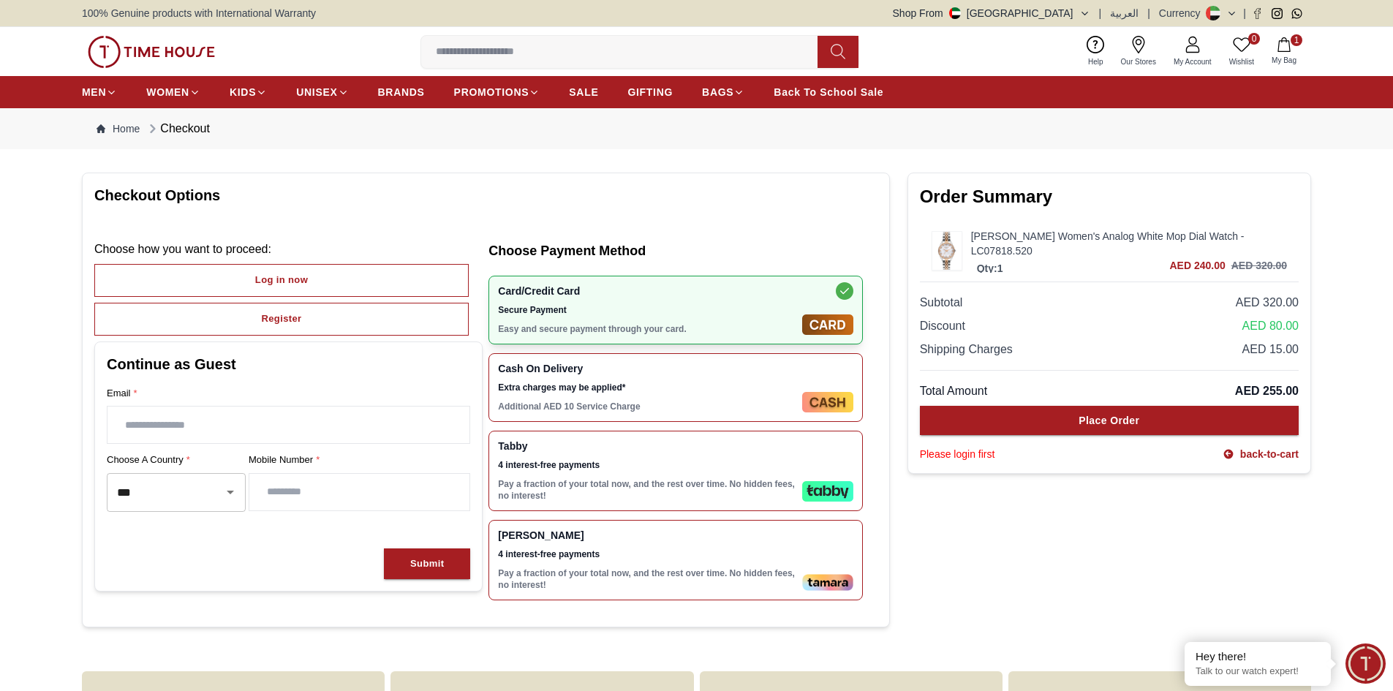
click at [800, 474] on div "Tabby 4 interest-free payments Pay a fraction of your total now, and the rest o…" at bounding box center [675, 471] width 374 height 80
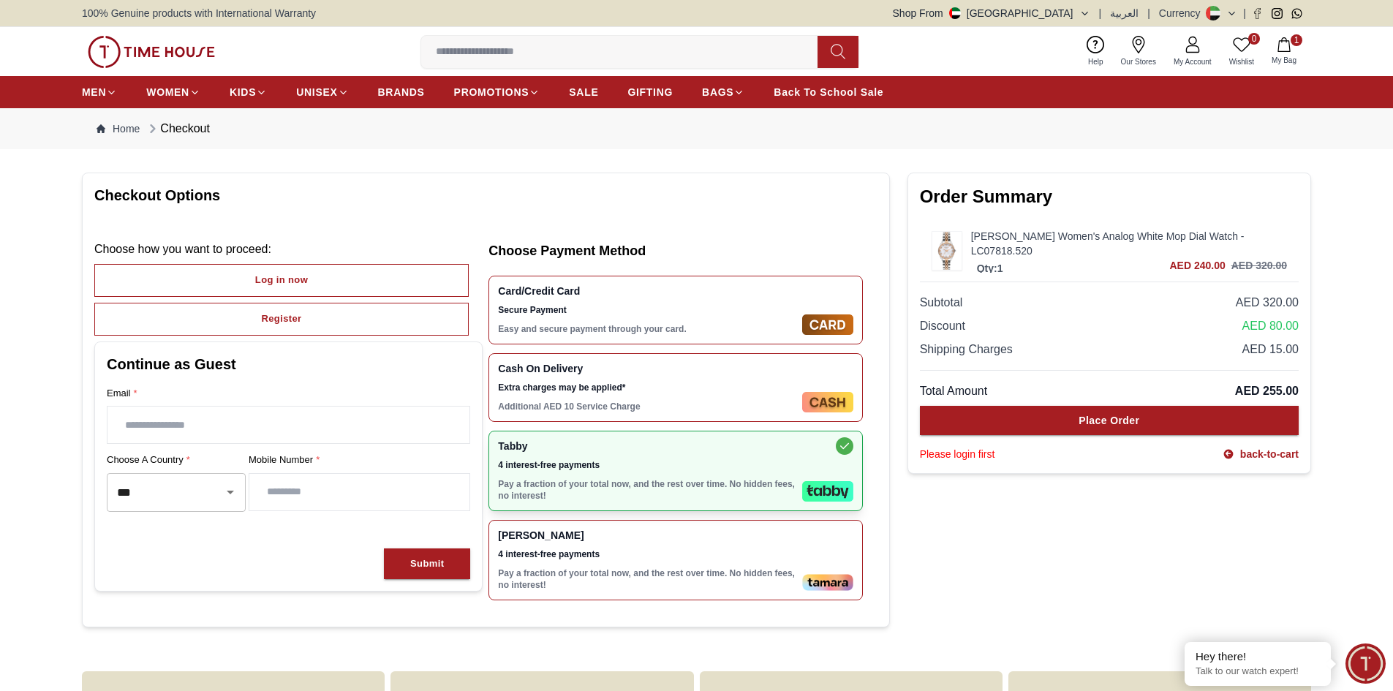
click at [716, 390] on span "Extra charges may be applied*" at bounding box center [647, 388] width 298 height 12
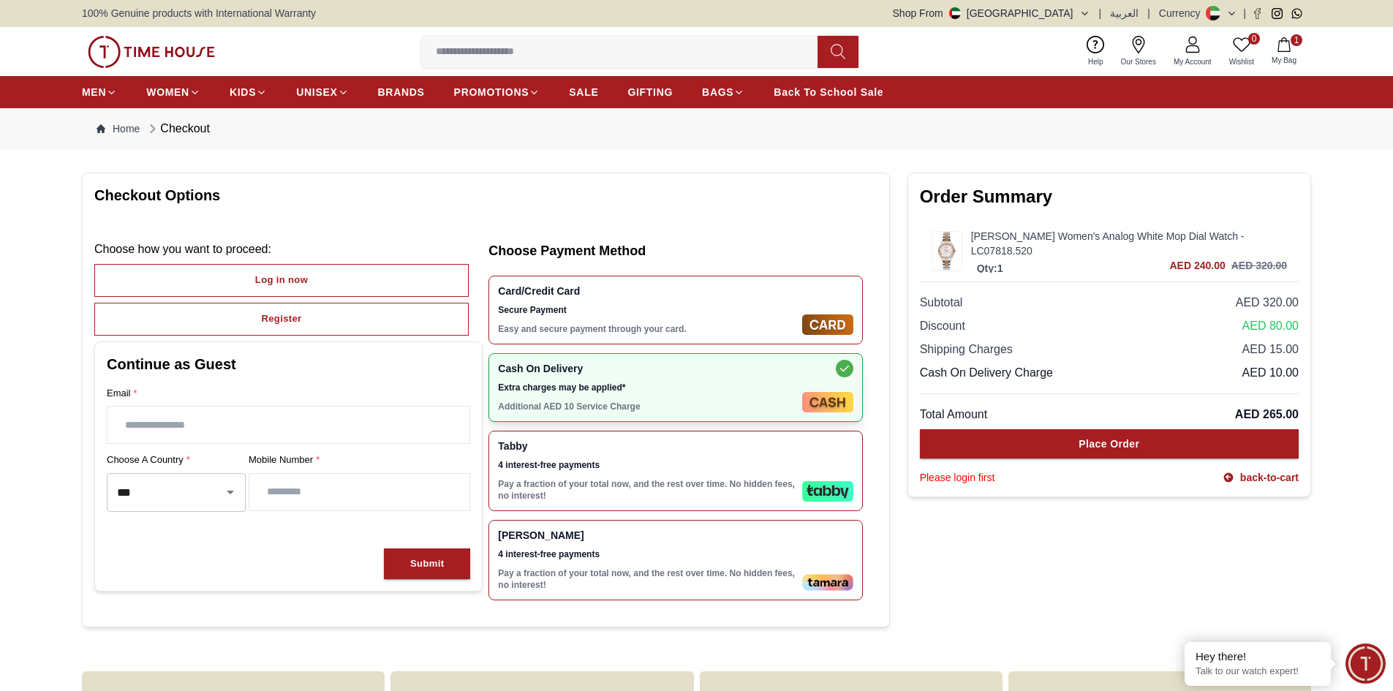
click at [756, 325] on p "Easy and secure payment through your card." at bounding box center [647, 329] width 298 height 12
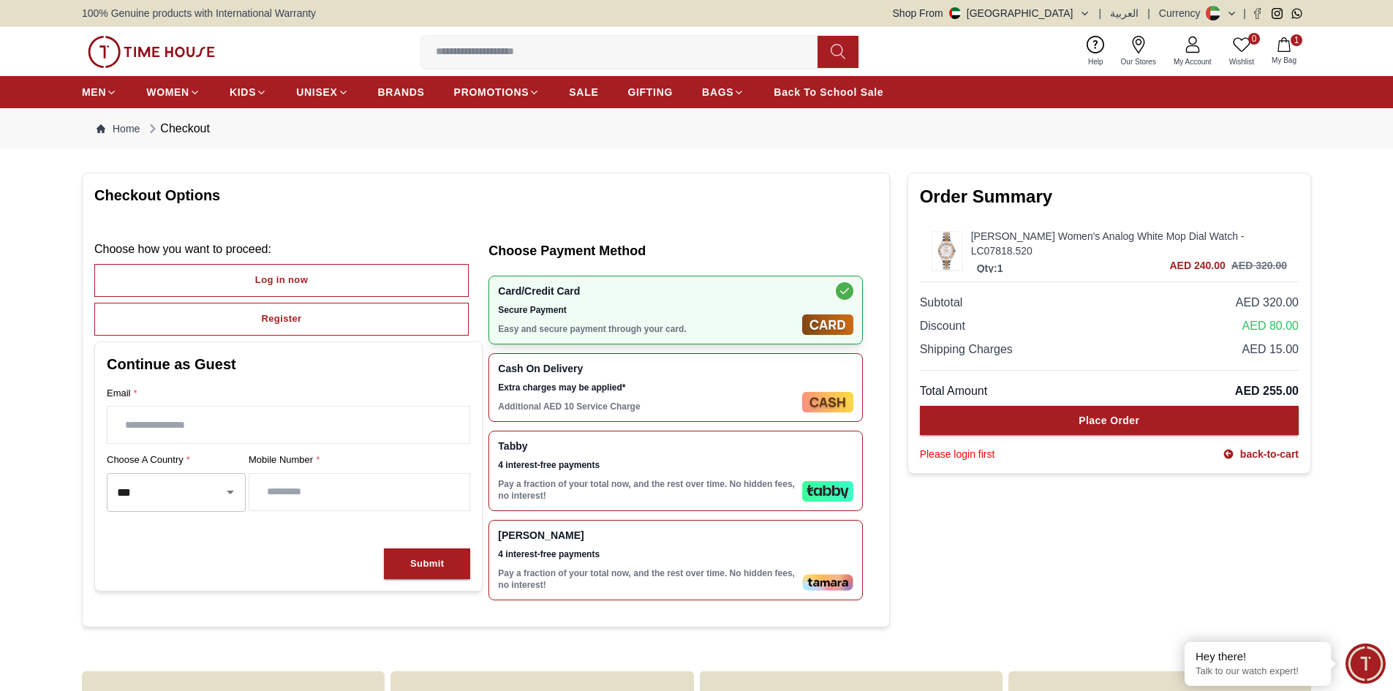
click at [717, 554] on span "4 interest-free payments" at bounding box center [647, 554] width 298 height 12
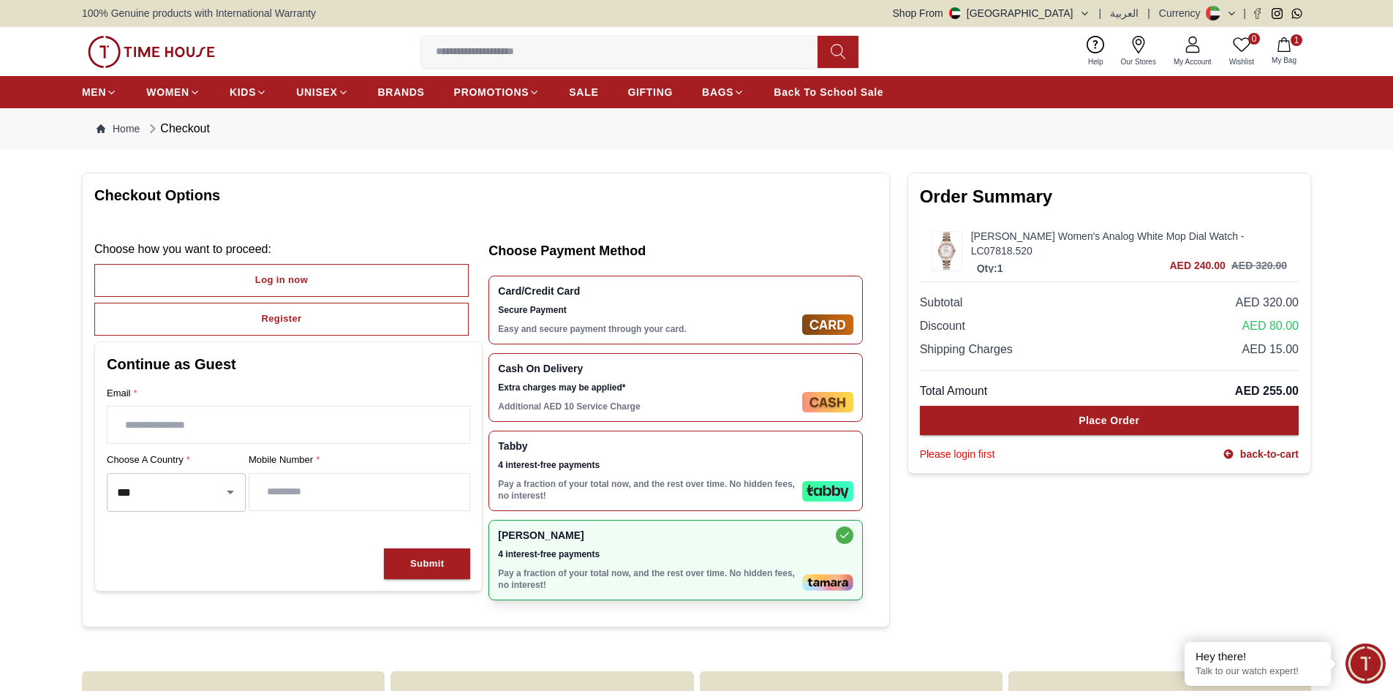
click at [717, 472] on div "Tabby 4 interest-free payments Pay a fraction of your total now, and the rest o…" at bounding box center [647, 470] width 298 height 61
